Goal: Find specific page/section: Find specific page/section

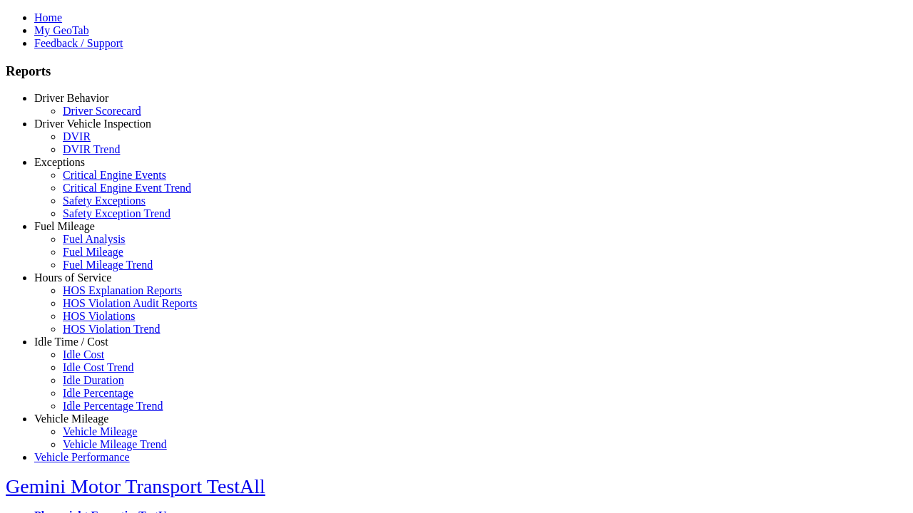
click at [82, 348] on link "Idle Time / Cost" at bounding box center [71, 342] width 74 height 12
click at [93, 361] on link "Idle Cost" at bounding box center [83, 355] width 41 height 12
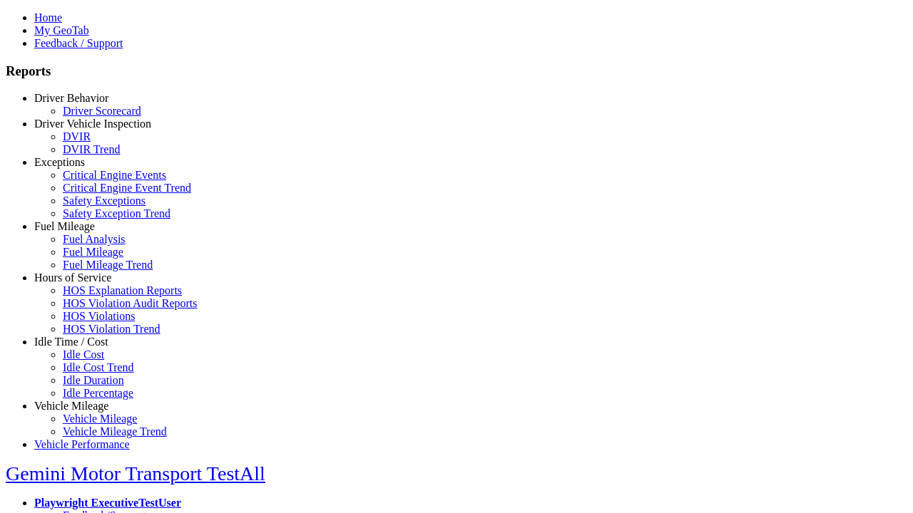
scroll to position [4, 0]
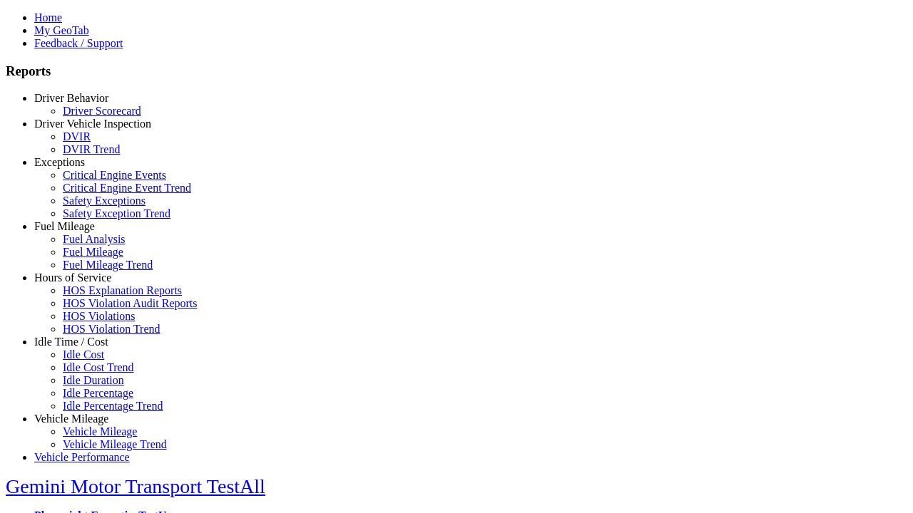
type input "****"
